Goal: Task Accomplishment & Management: Use online tool/utility

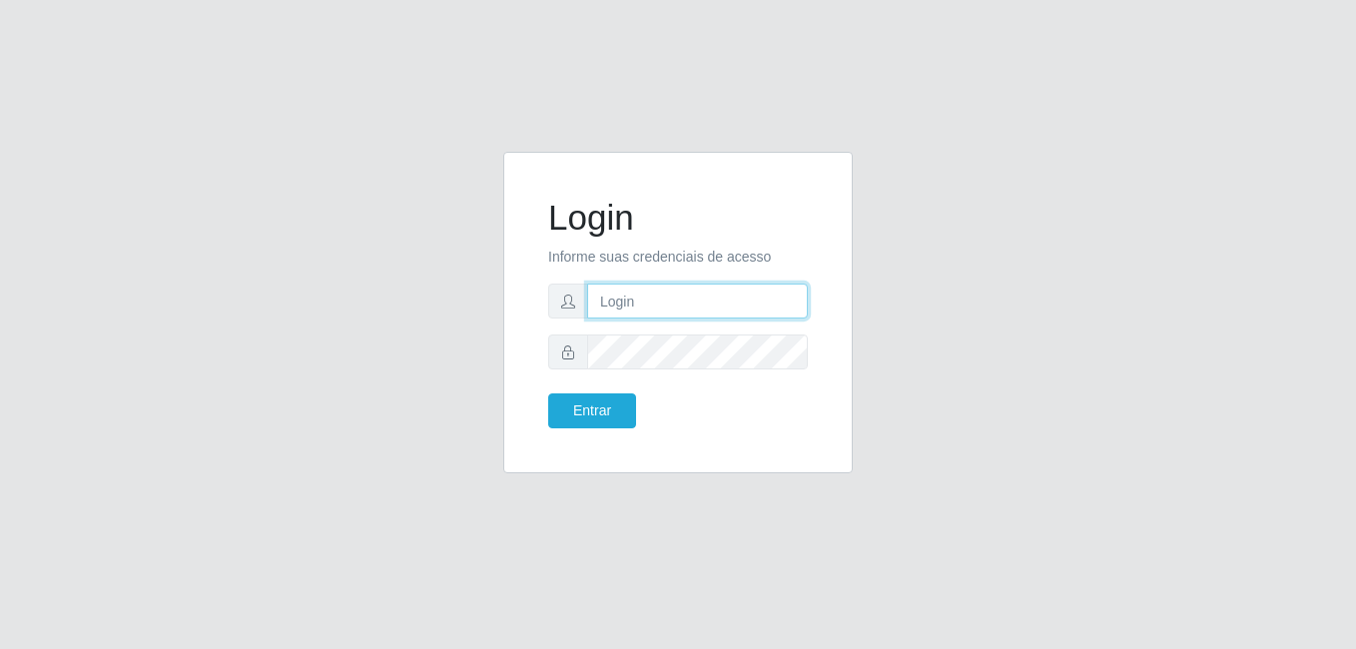
click at [630, 299] on input "text" at bounding box center [697, 301] width 221 height 35
type input "[PERSON_NAME][EMAIL_ADDRESS][DOMAIN_NAME]"
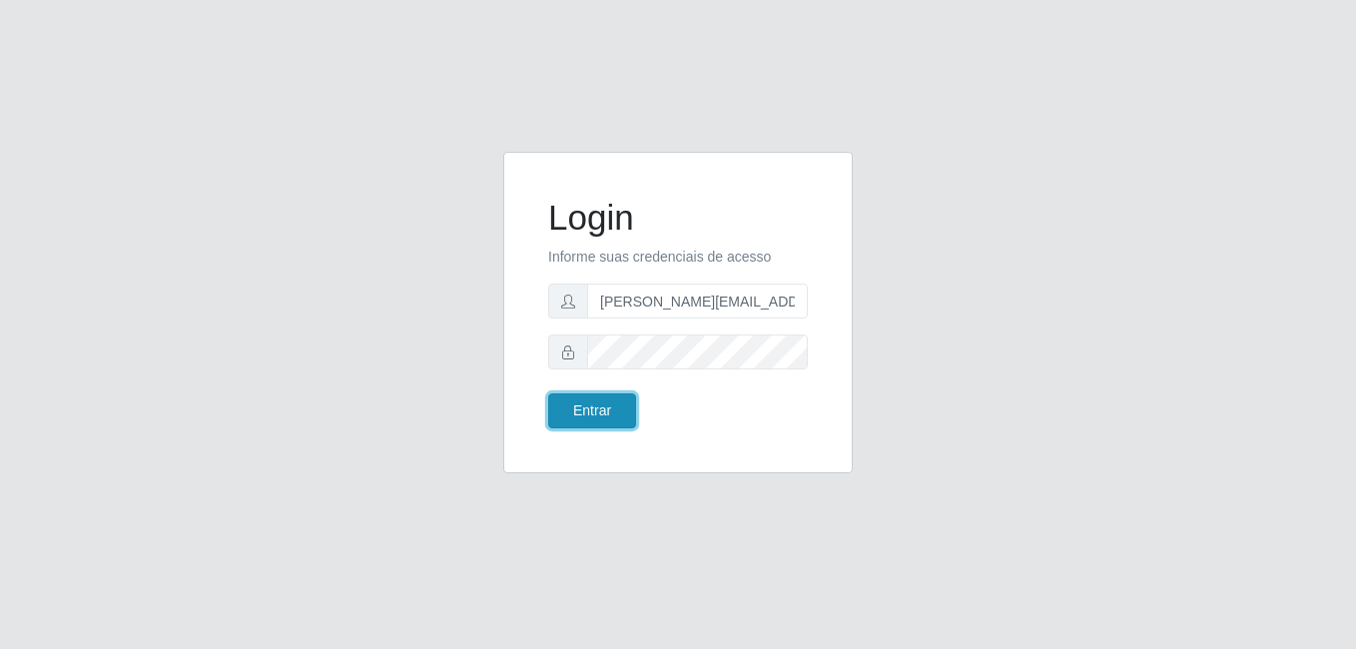
click at [602, 424] on button "Entrar" at bounding box center [592, 410] width 88 height 35
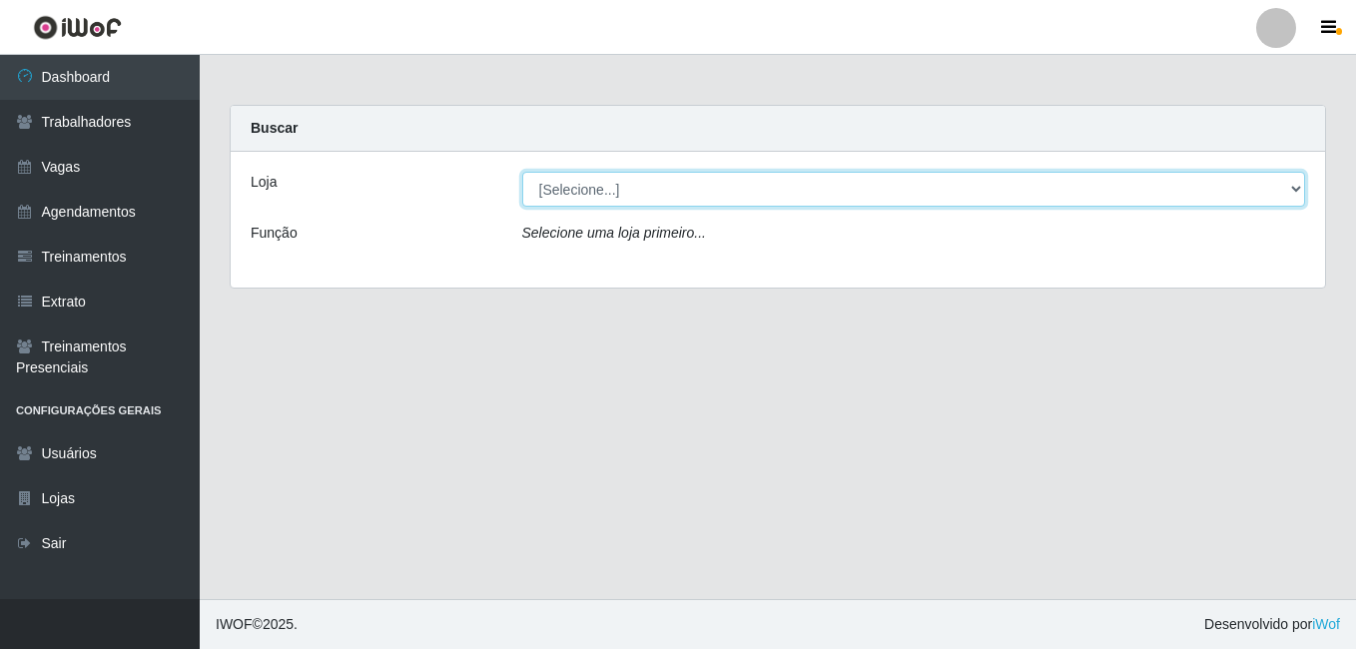
click at [1297, 194] on select "[Selecione...] Sempre [GEOGRAPHIC_DATA]" at bounding box center [914, 189] width 784 height 35
select select "530"
click at [522, 172] on select "[Selecione...] Sempre [GEOGRAPHIC_DATA]" at bounding box center [914, 189] width 784 height 35
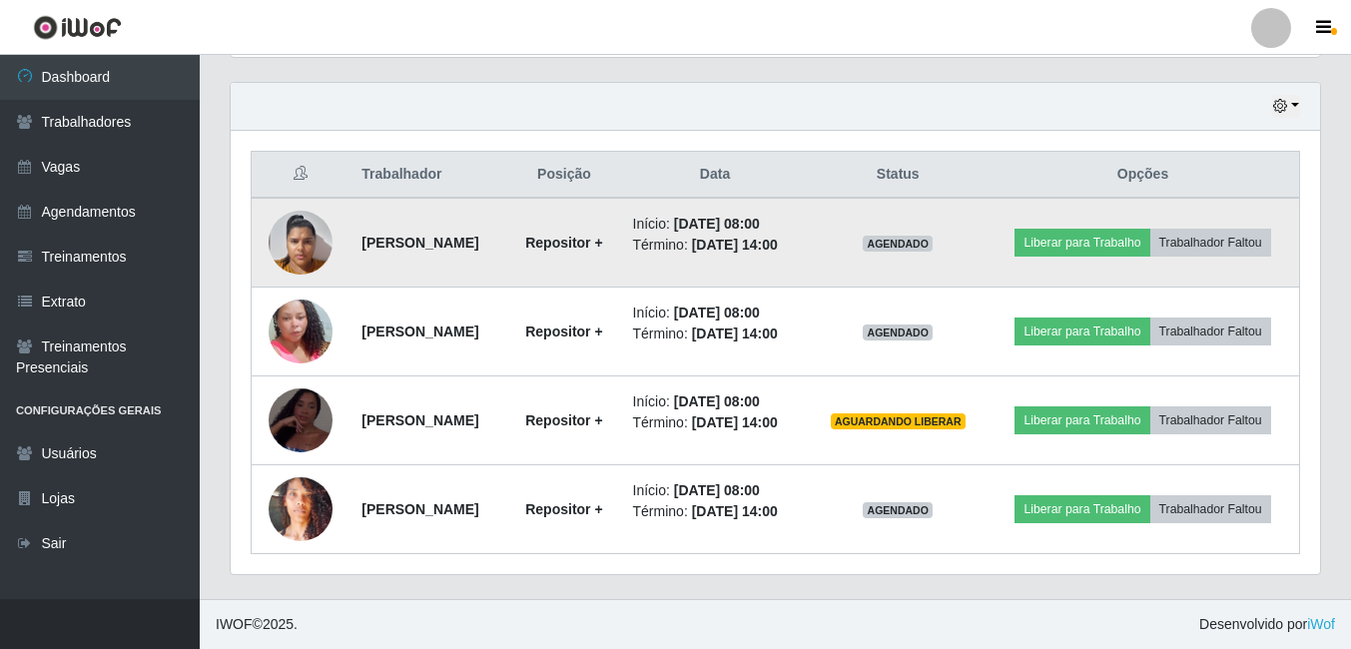
scroll to position [737, 0]
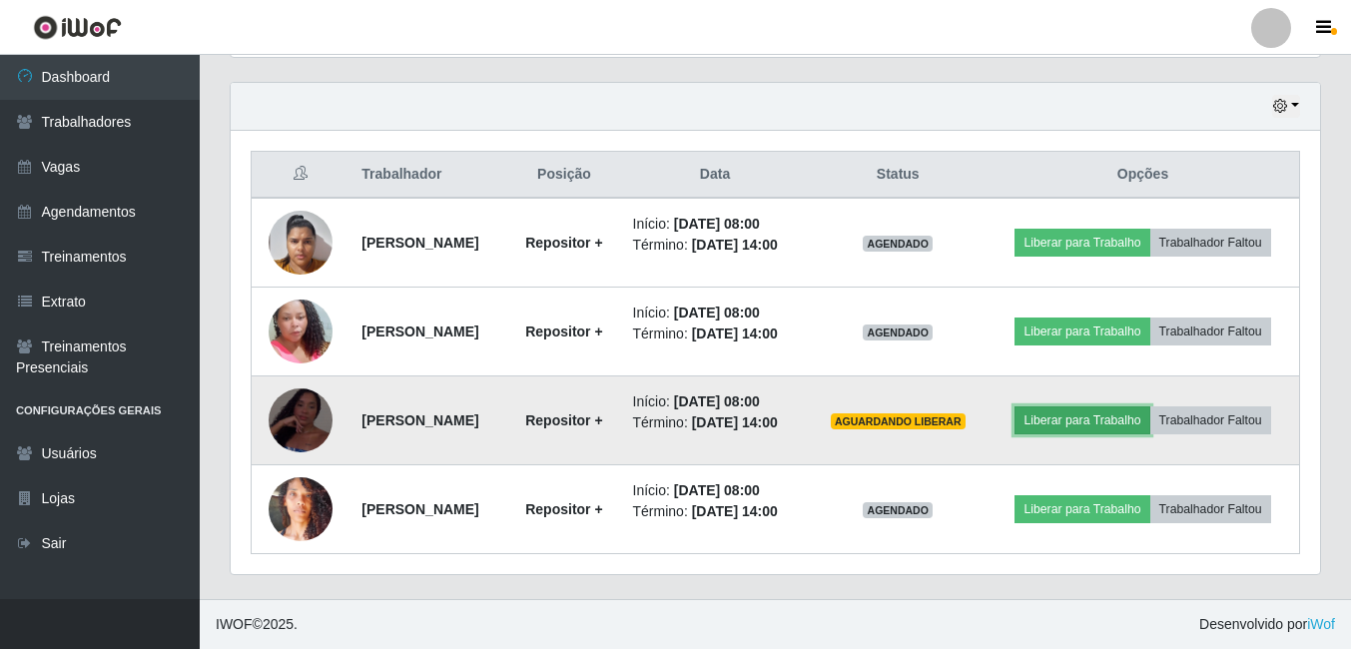
click at [1149, 406] on button "Liberar para Trabalho" at bounding box center [1081, 420] width 135 height 28
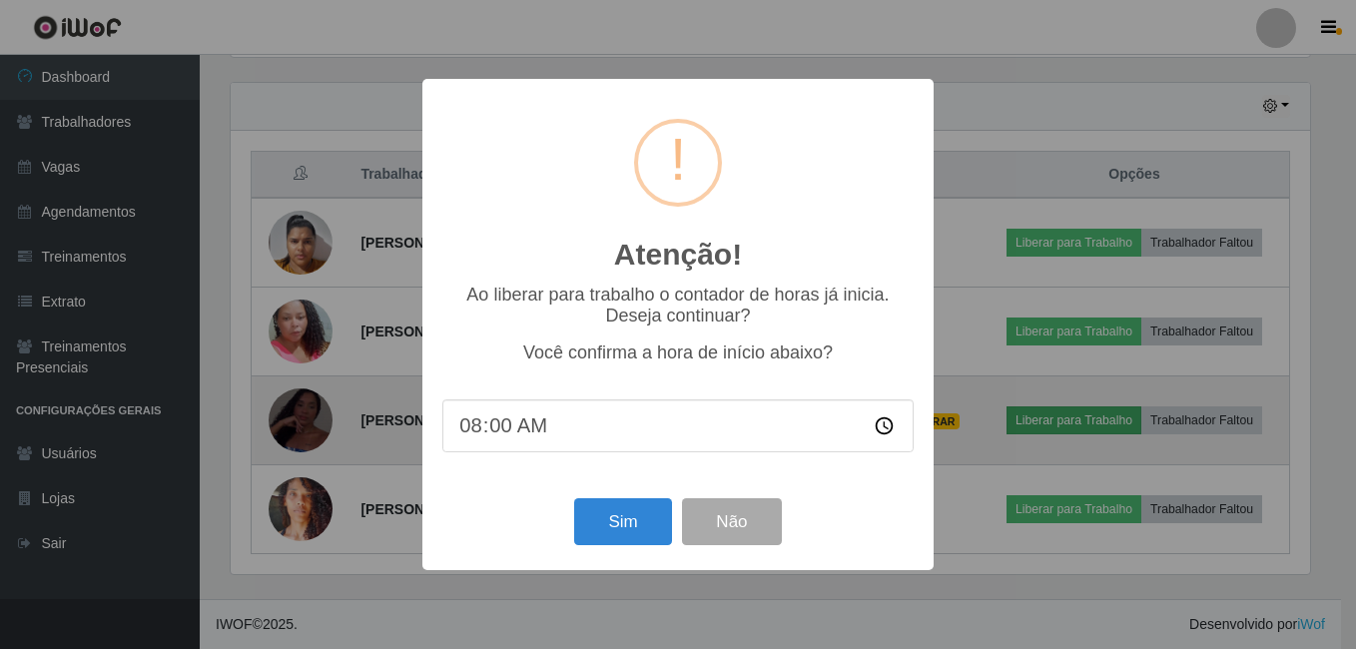
scroll to position [414, 1079]
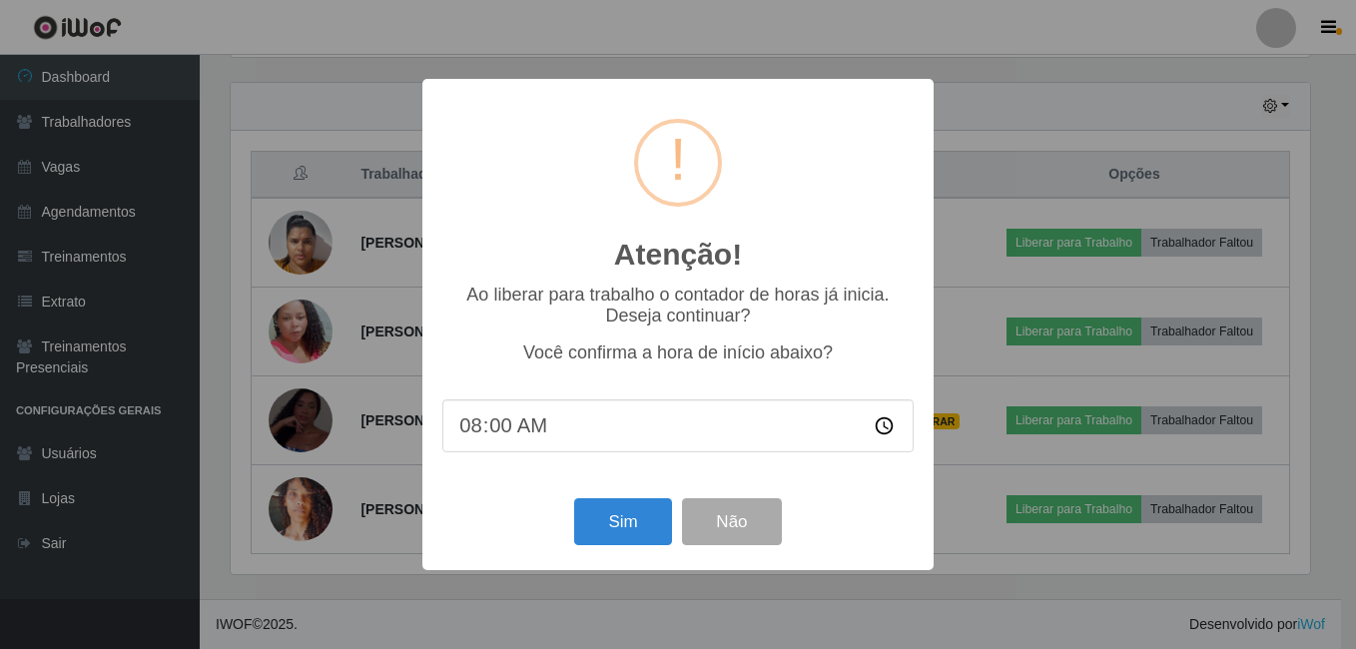
click at [1021, 266] on div "Atenção! × Ao liberar para trabalho o contador de horas já inicia. Deseja conti…" at bounding box center [678, 324] width 1356 height 649
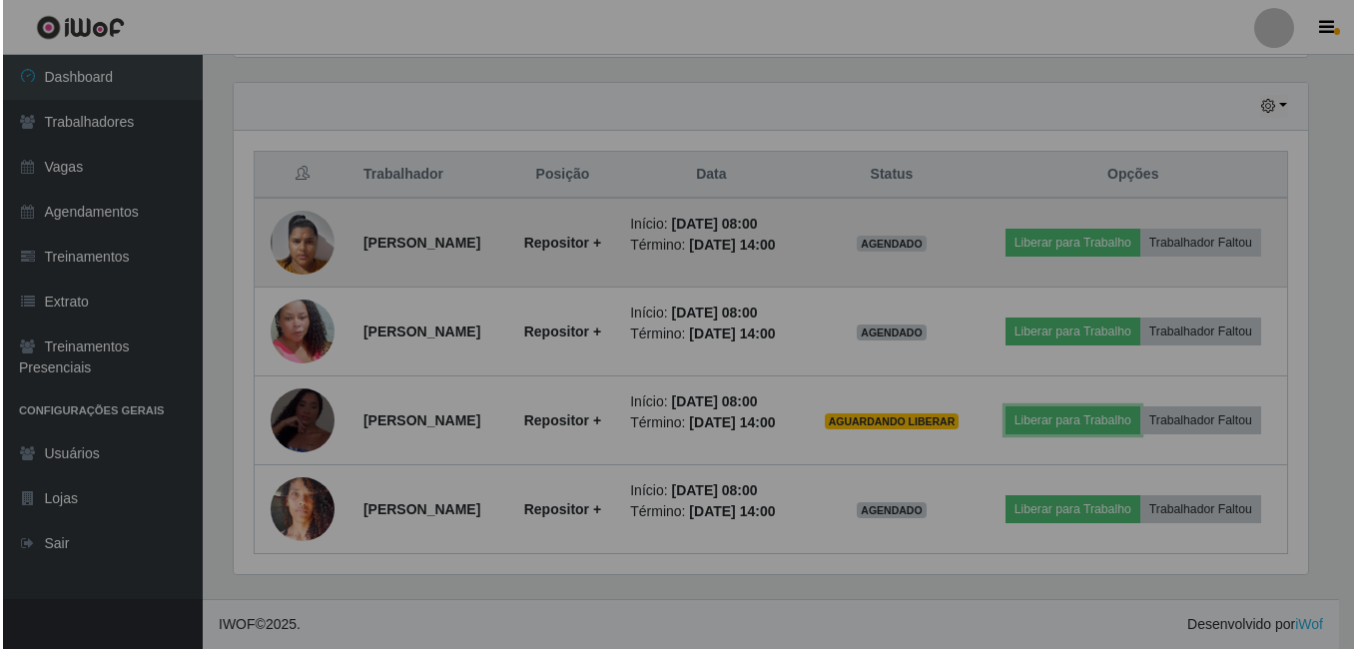
scroll to position [414, 1089]
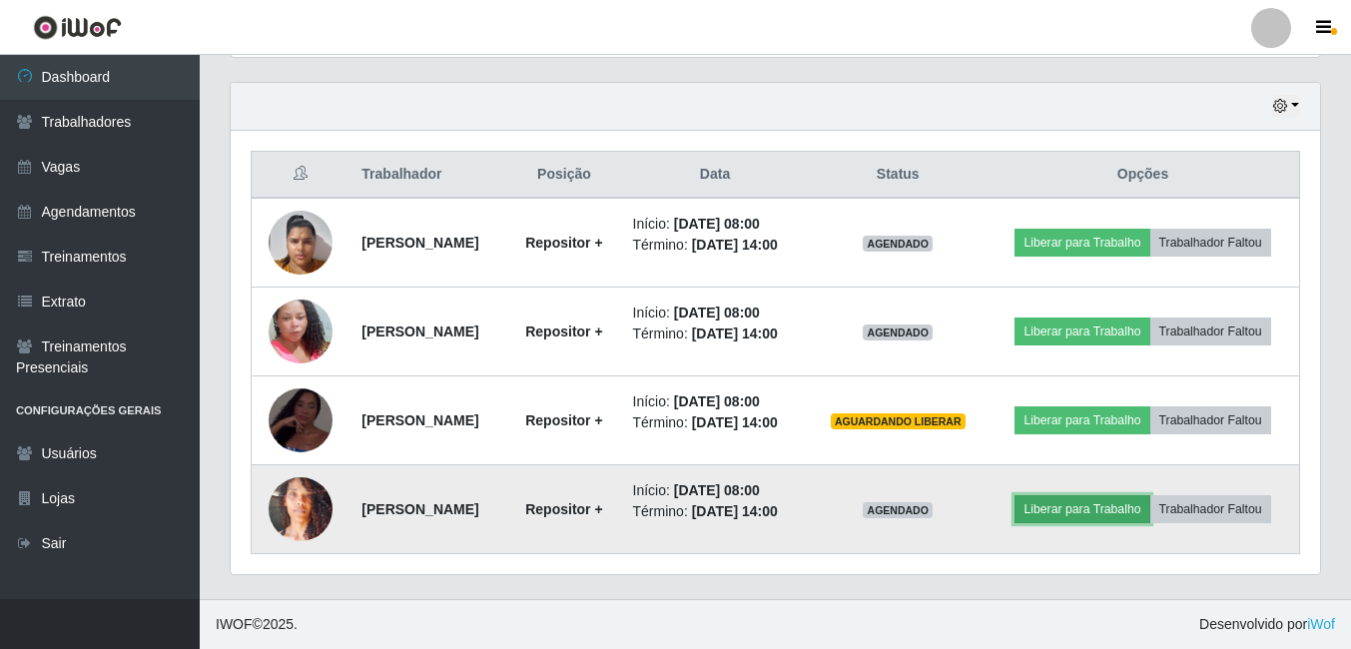
click at [1146, 523] on button "Liberar para Trabalho" at bounding box center [1081, 509] width 135 height 28
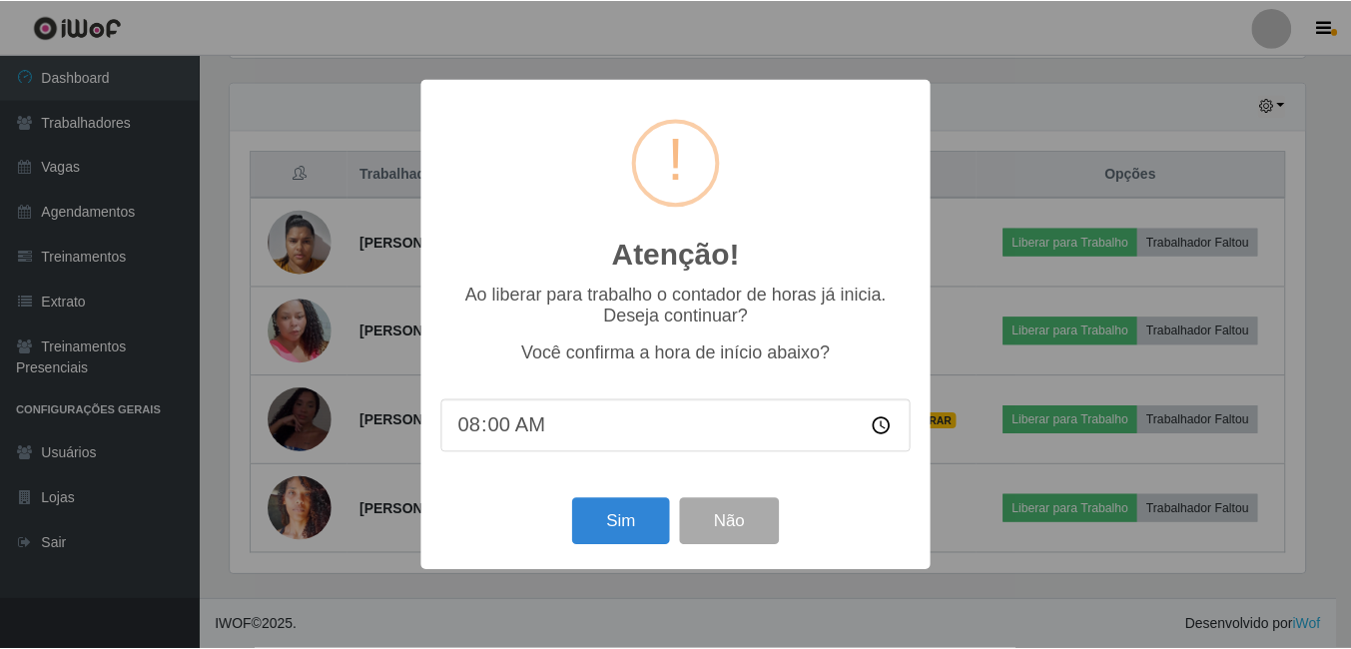
scroll to position [414, 1079]
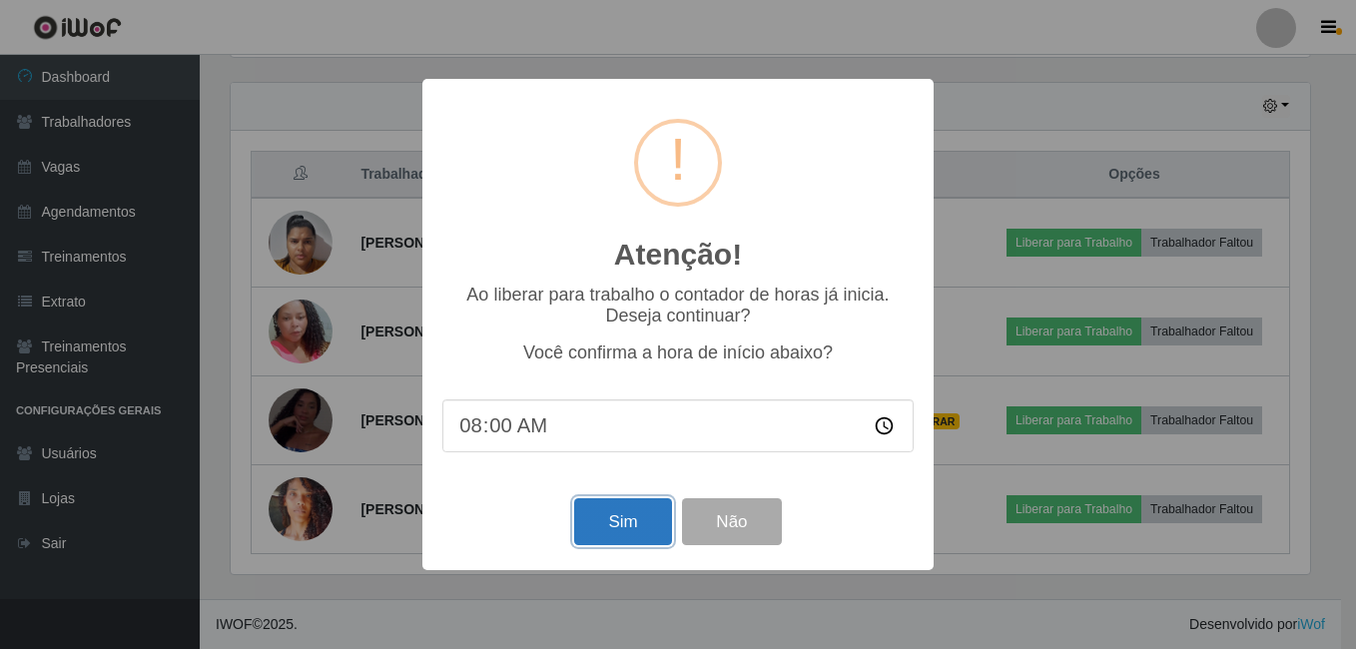
click at [614, 531] on button "Sim" at bounding box center [622, 521] width 97 height 47
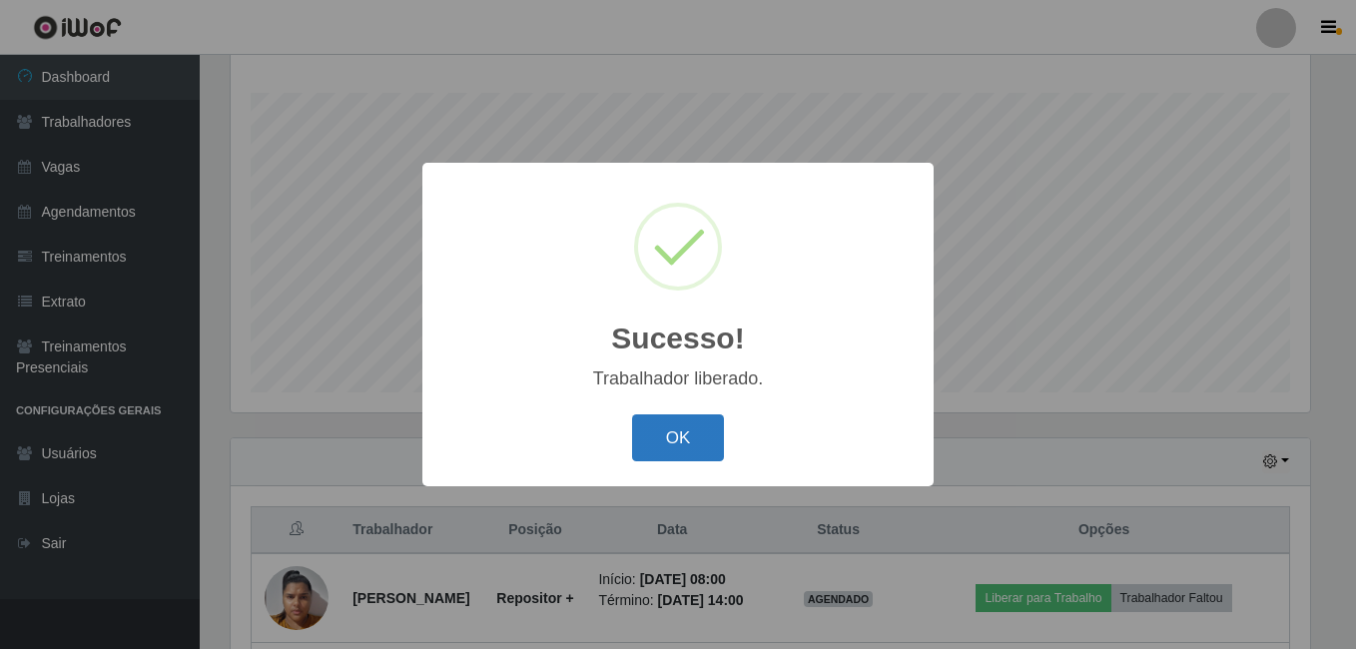
click at [671, 438] on button "OK" at bounding box center [678, 437] width 93 height 47
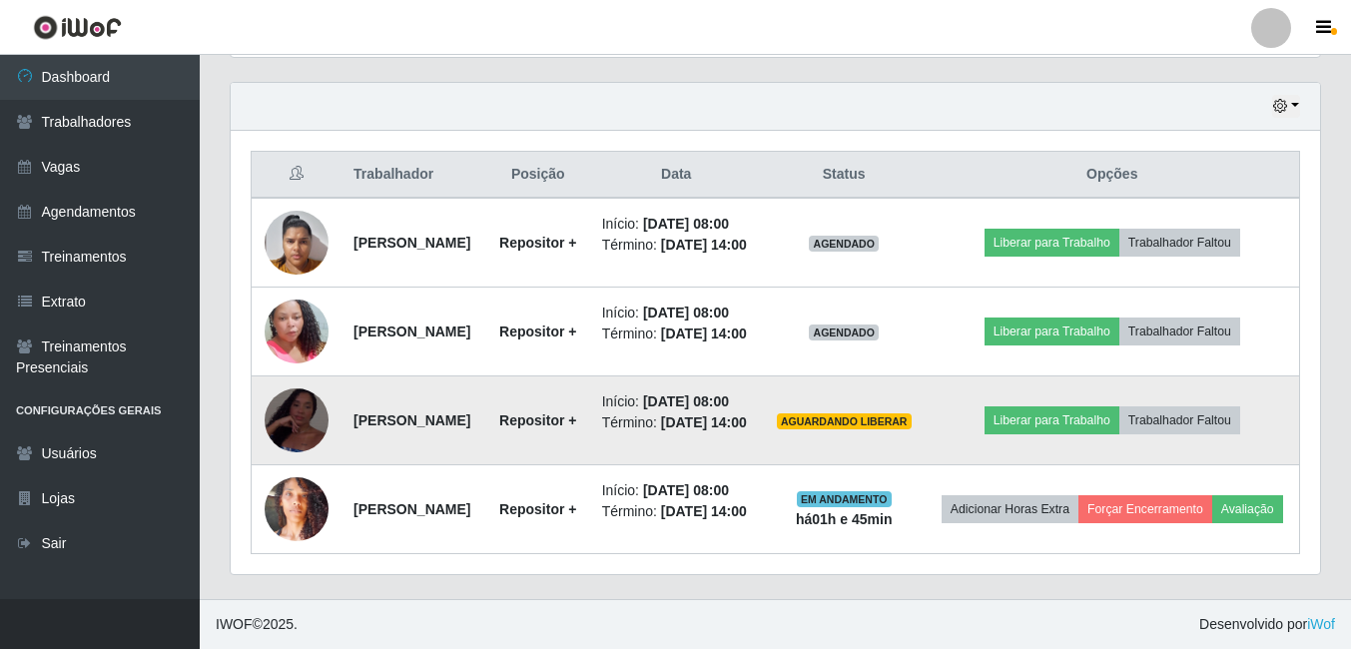
scroll to position [821, 0]
click at [1067, 406] on button "Liberar para Trabalho" at bounding box center [1052, 420] width 135 height 28
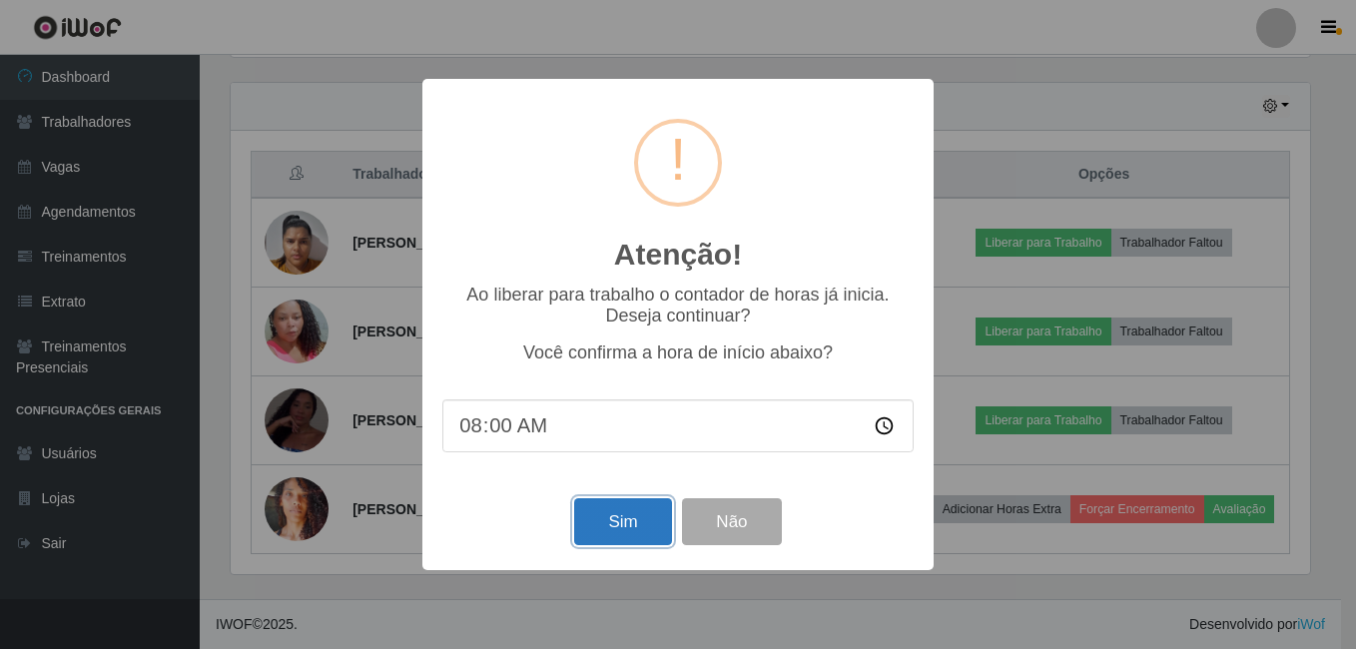
click at [627, 524] on button "Sim" at bounding box center [622, 521] width 97 height 47
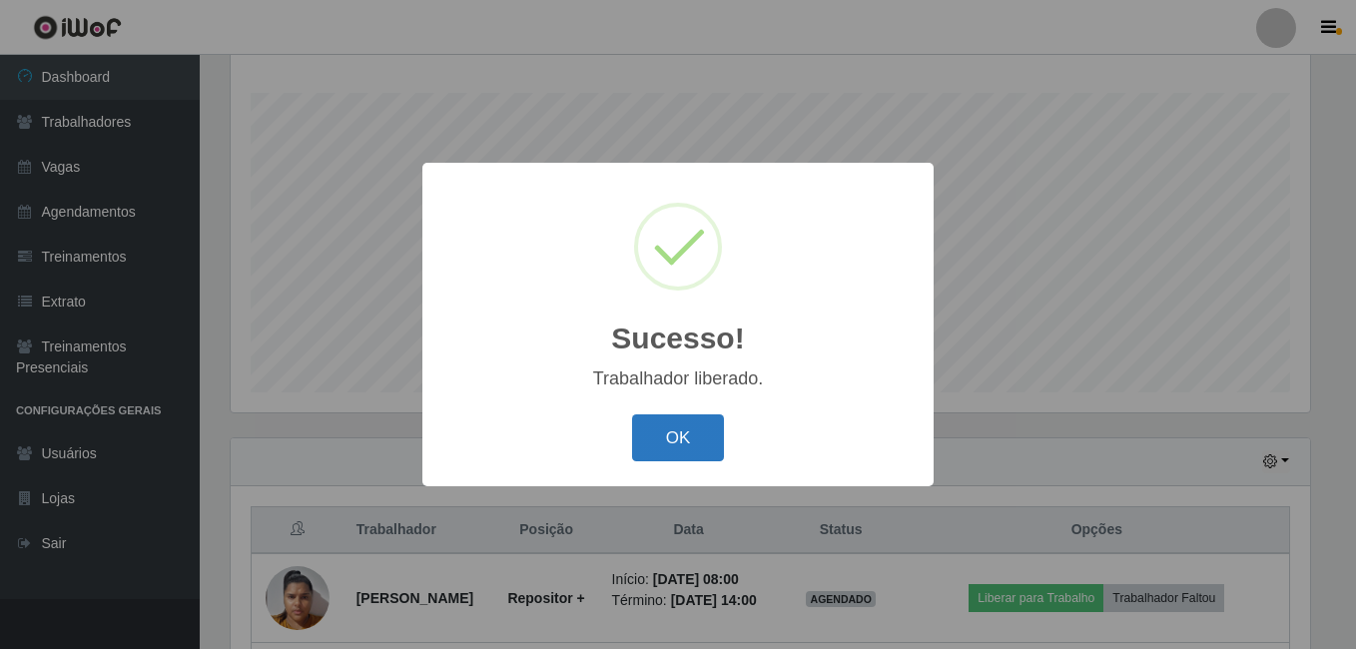
click at [683, 438] on button "OK" at bounding box center [678, 437] width 93 height 47
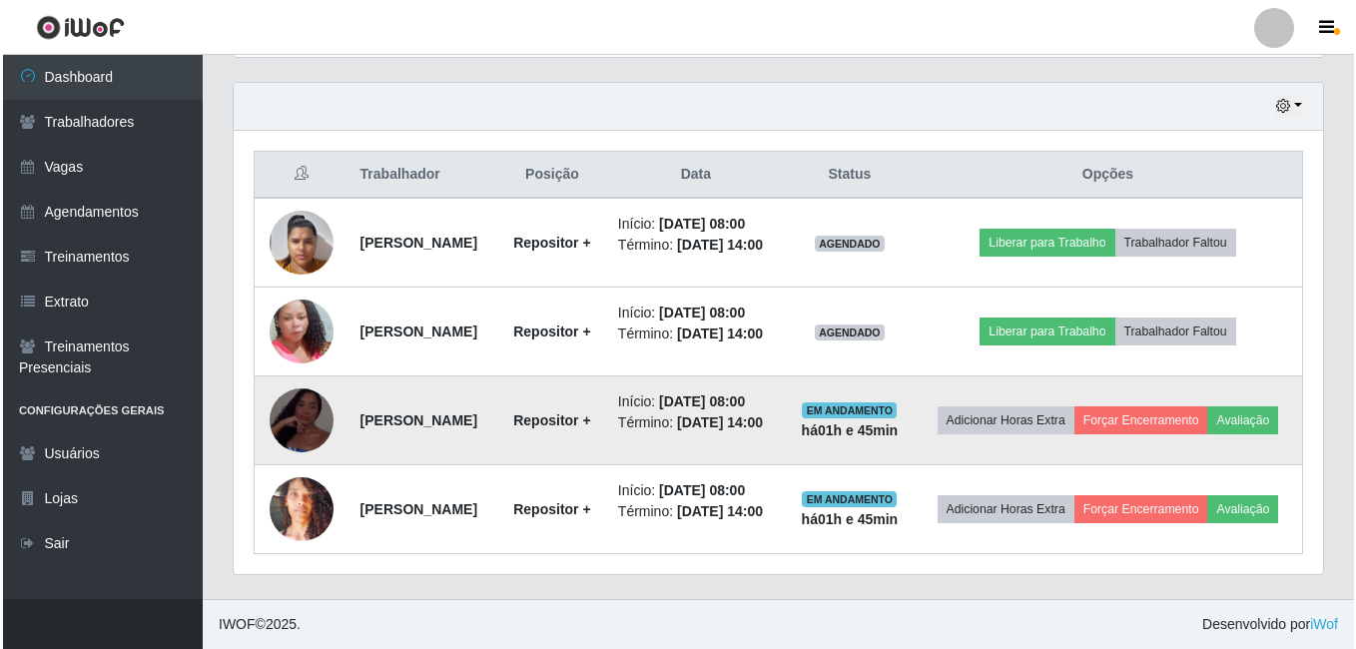
scroll to position [721, 0]
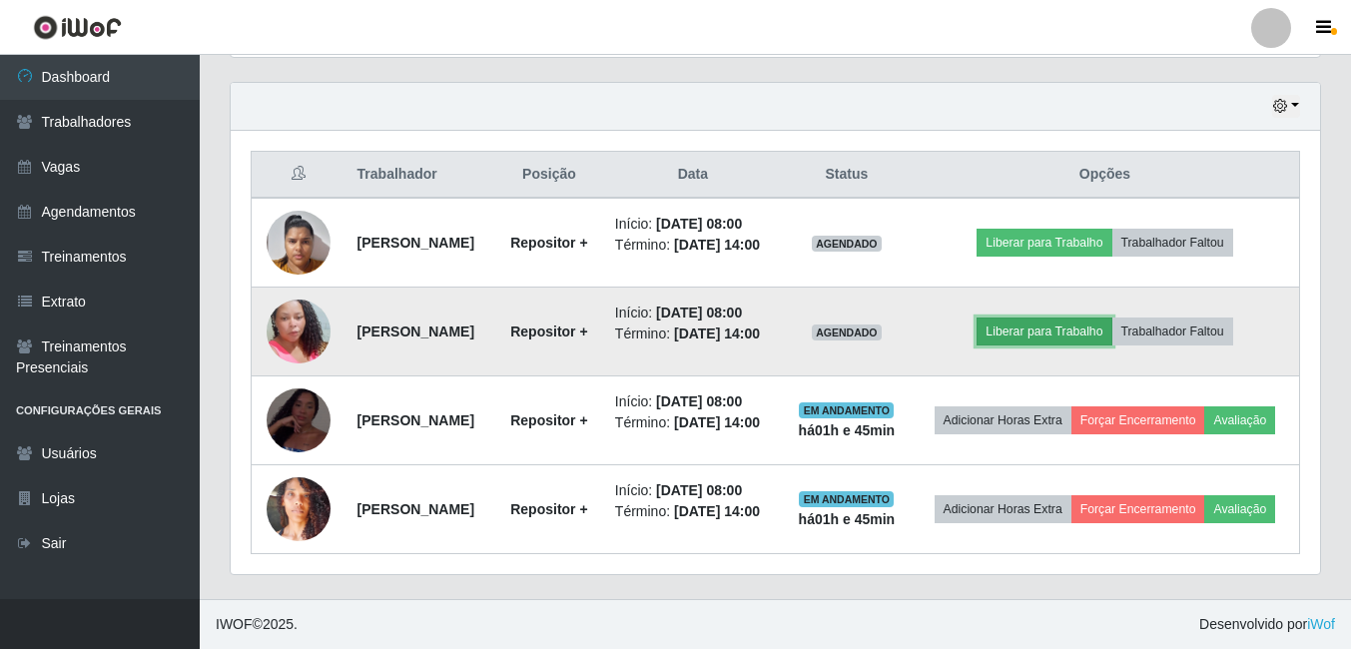
click at [1054, 318] on button "Liberar para Trabalho" at bounding box center [1044, 332] width 135 height 28
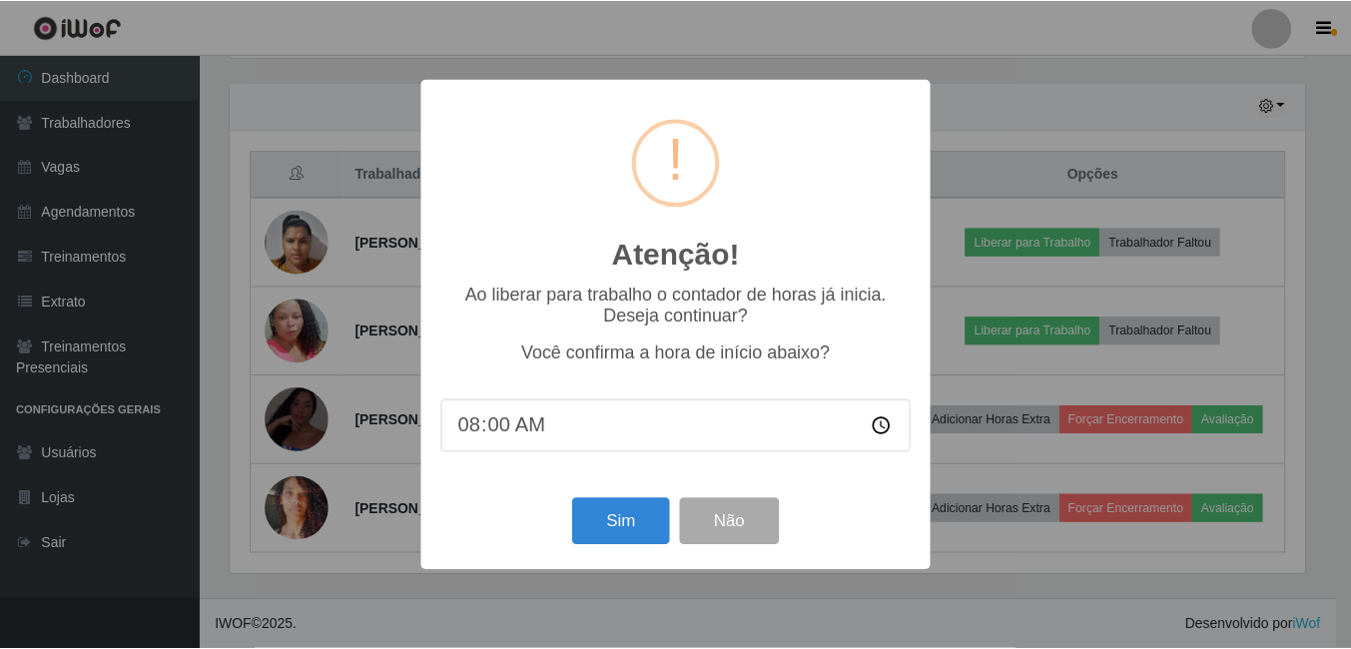
scroll to position [414, 1079]
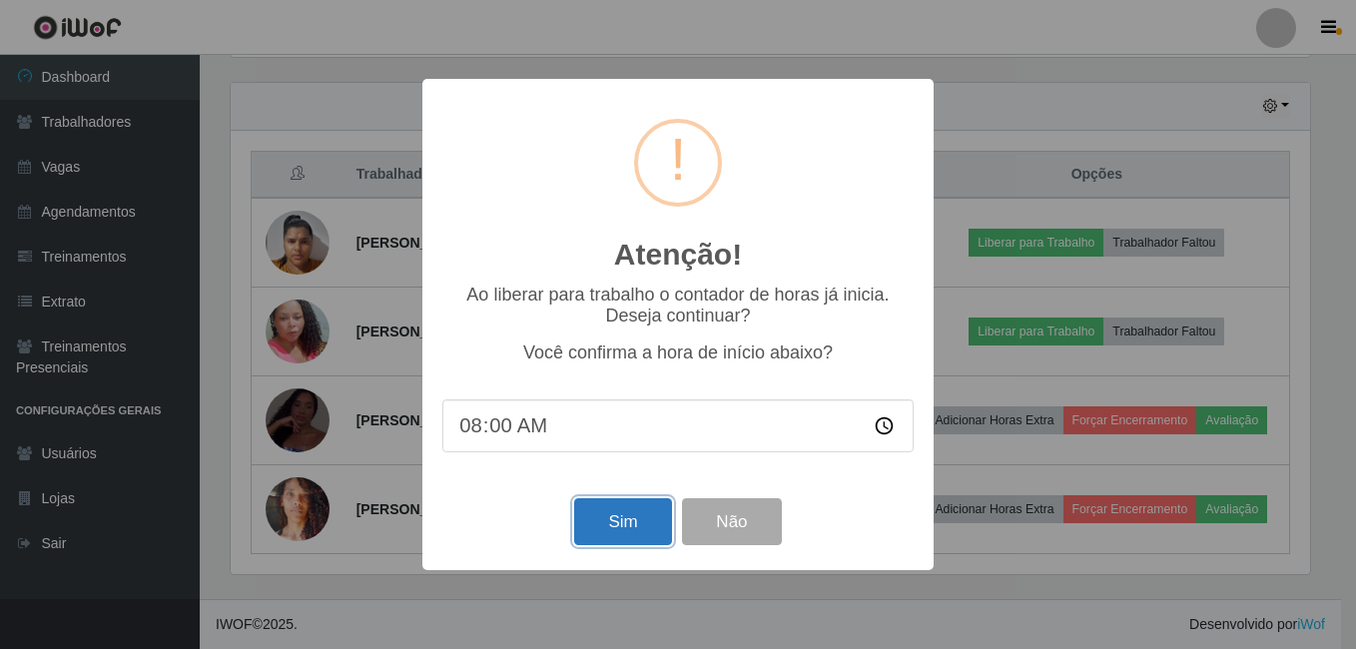
click at [628, 519] on button "Sim" at bounding box center [622, 521] width 97 height 47
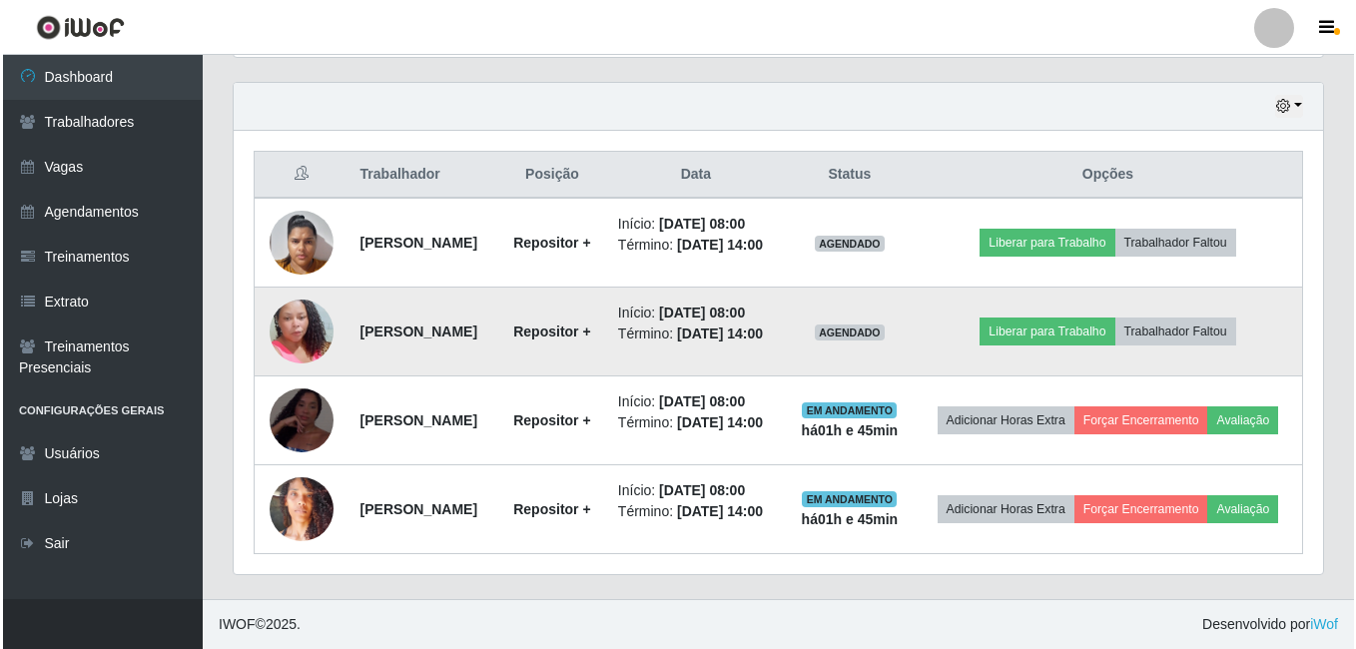
scroll to position [0, 0]
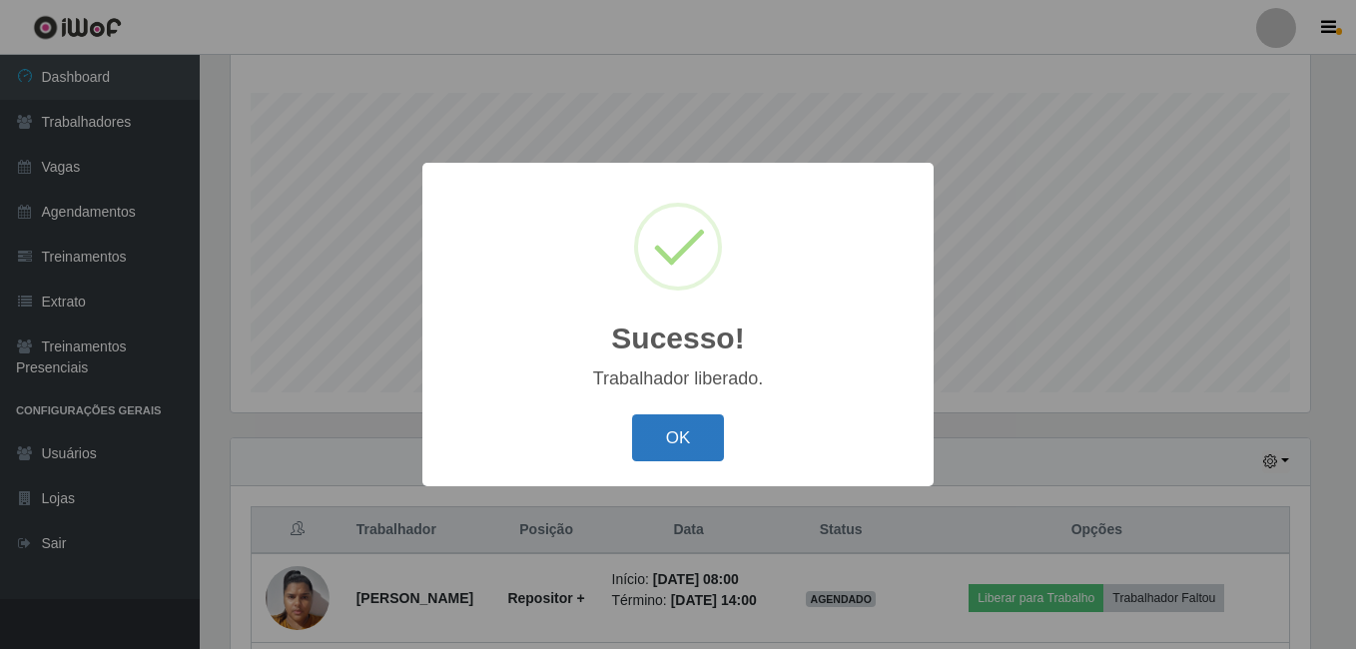
click at [683, 443] on button "OK" at bounding box center [678, 437] width 93 height 47
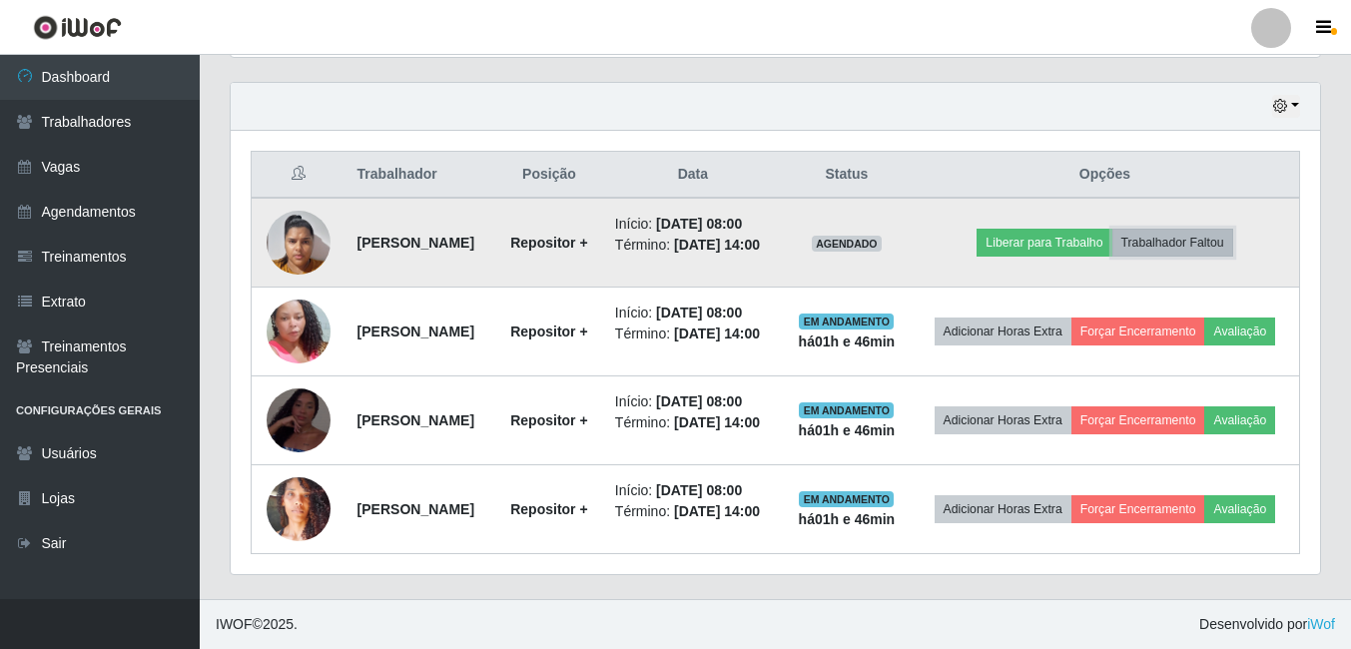
click at [1194, 229] on button "Trabalhador Faltou" at bounding box center [1172, 243] width 121 height 28
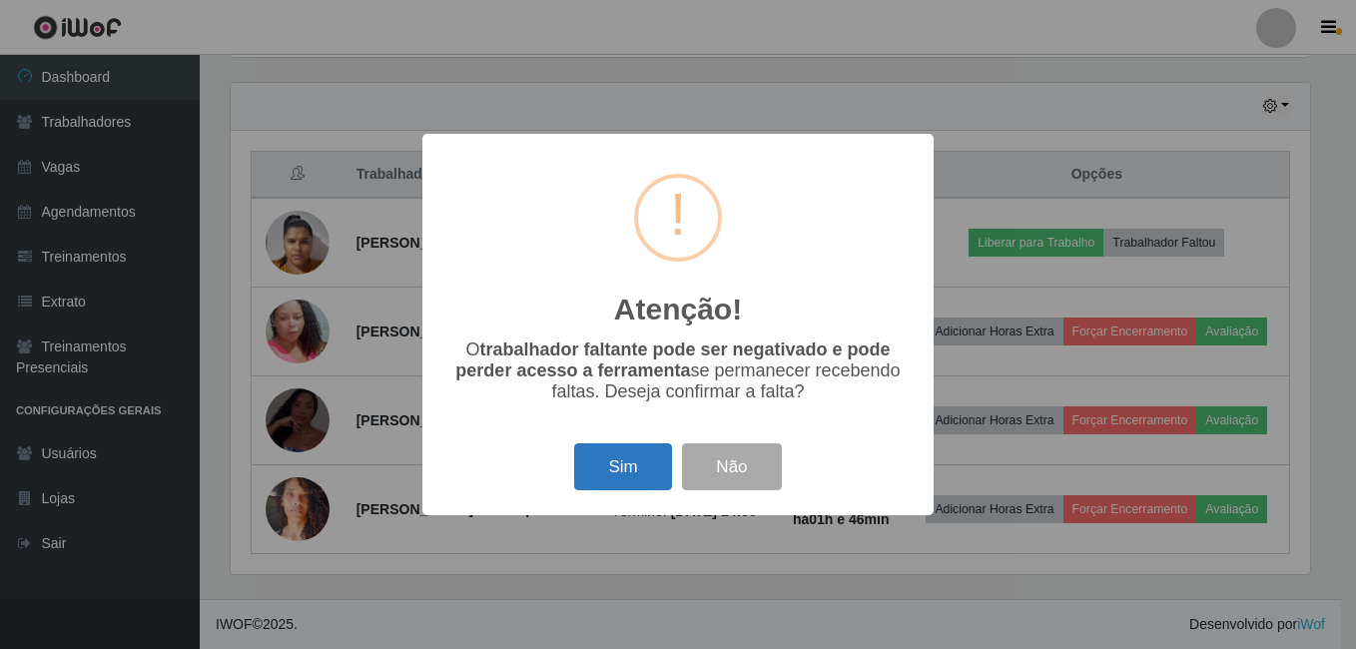
click at [615, 464] on button "Sim" at bounding box center [622, 466] width 97 height 47
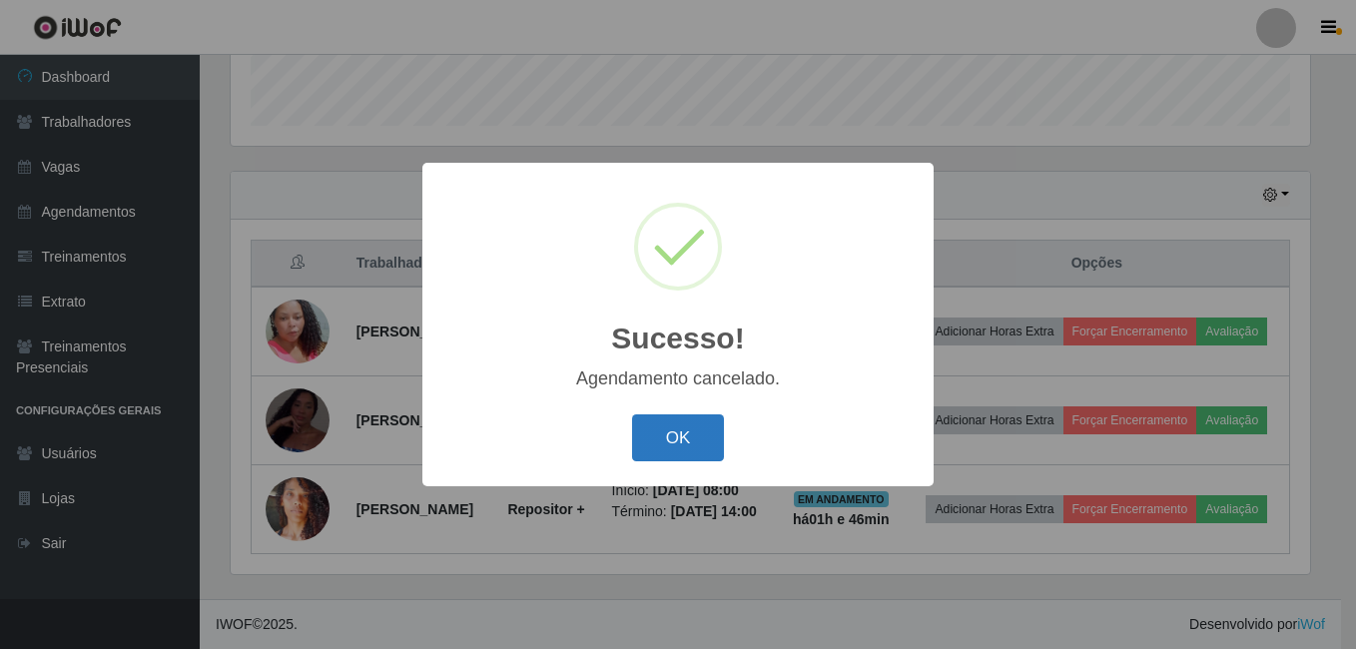
click at [664, 434] on button "OK" at bounding box center [678, 437] width 93 height 47
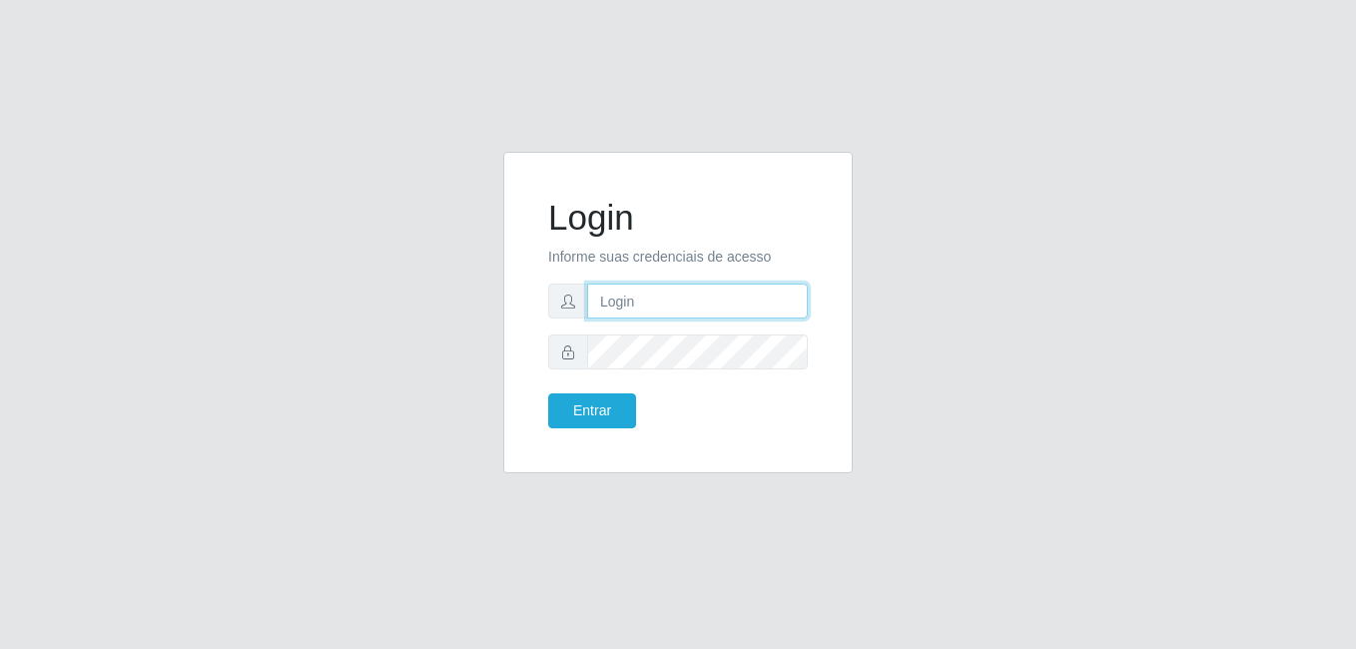
click at [668, 300] on input "text" at bounding box center [697, 301] width 221 height 35
type input "[PERSON_NAME][EMAIL_ADDRESS][PERSON_NAME][DOMAIN_NAME]"
click at [727, 303] on input "[PERSON_NAME][EMAIL_ADDRESS][PERSON_NAME][DOMAIN_NAME]" at bounding box center [697, 301] width 221 height 35
